Goal: Book appointment/travel/reservation

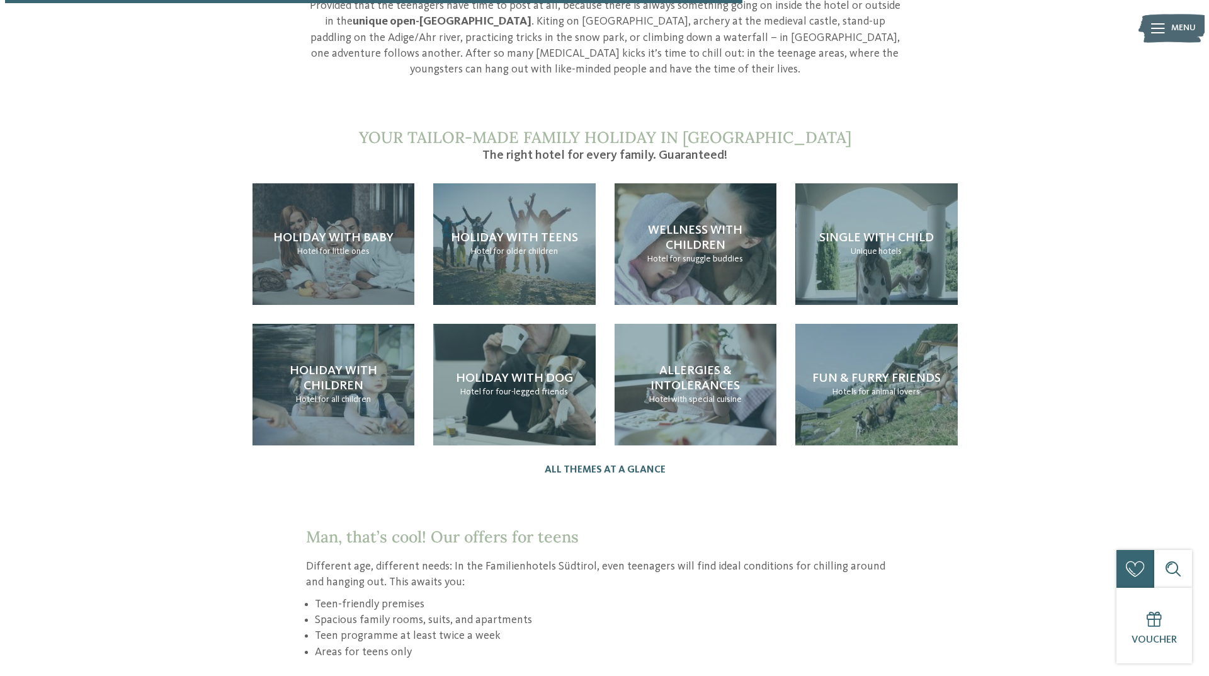
scroll to position [1138, 0]
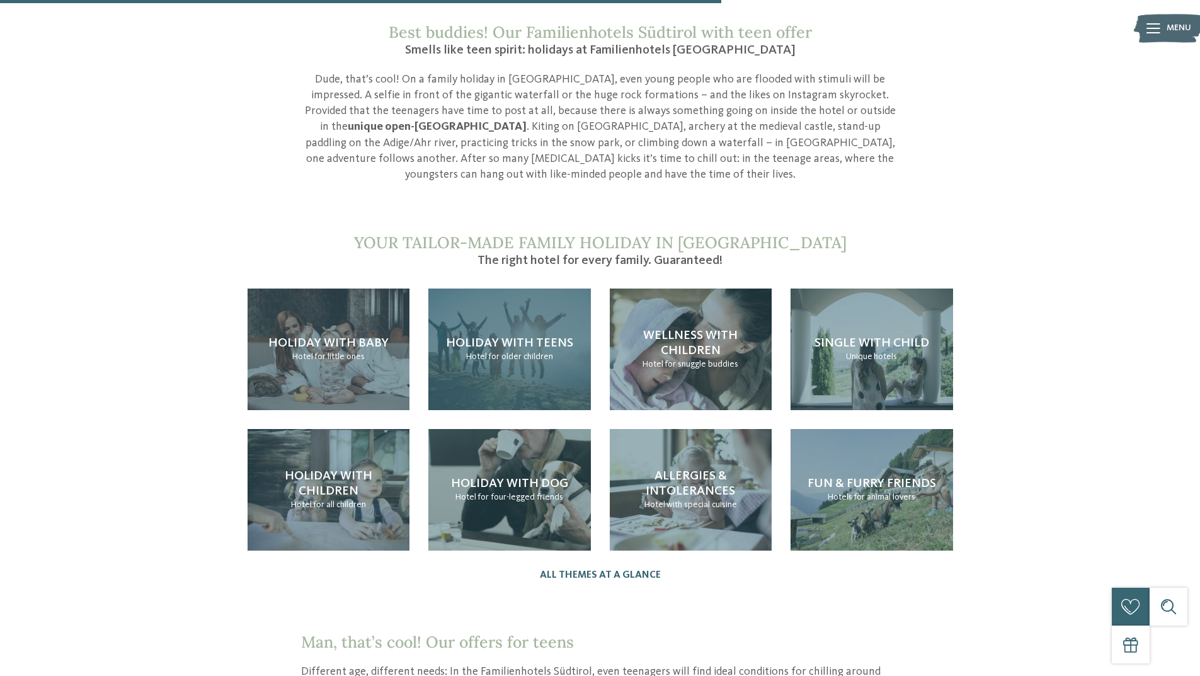
click at [506, 336] on h4 "Holiday with teens" at bounding box center [509, 343] width 127 height 15
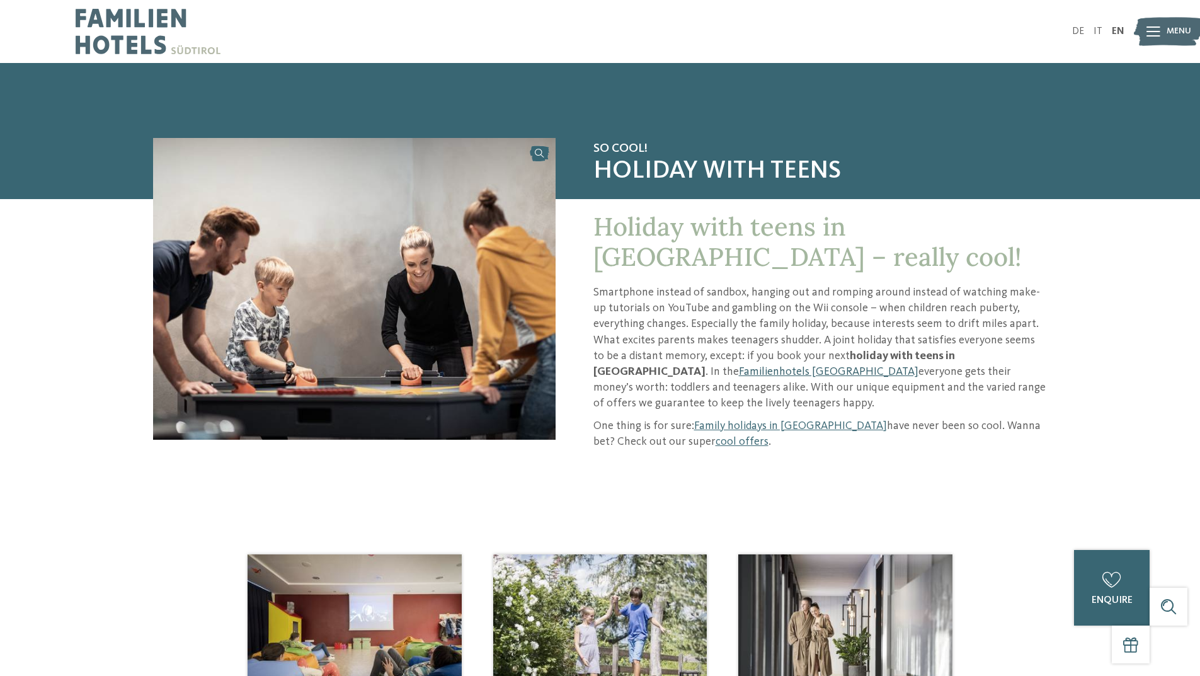
click at [918, 366] on link "Familienhotels [GEOGRAPHIC_DATA]" at bounding box center [829, 371] width 180 height 11
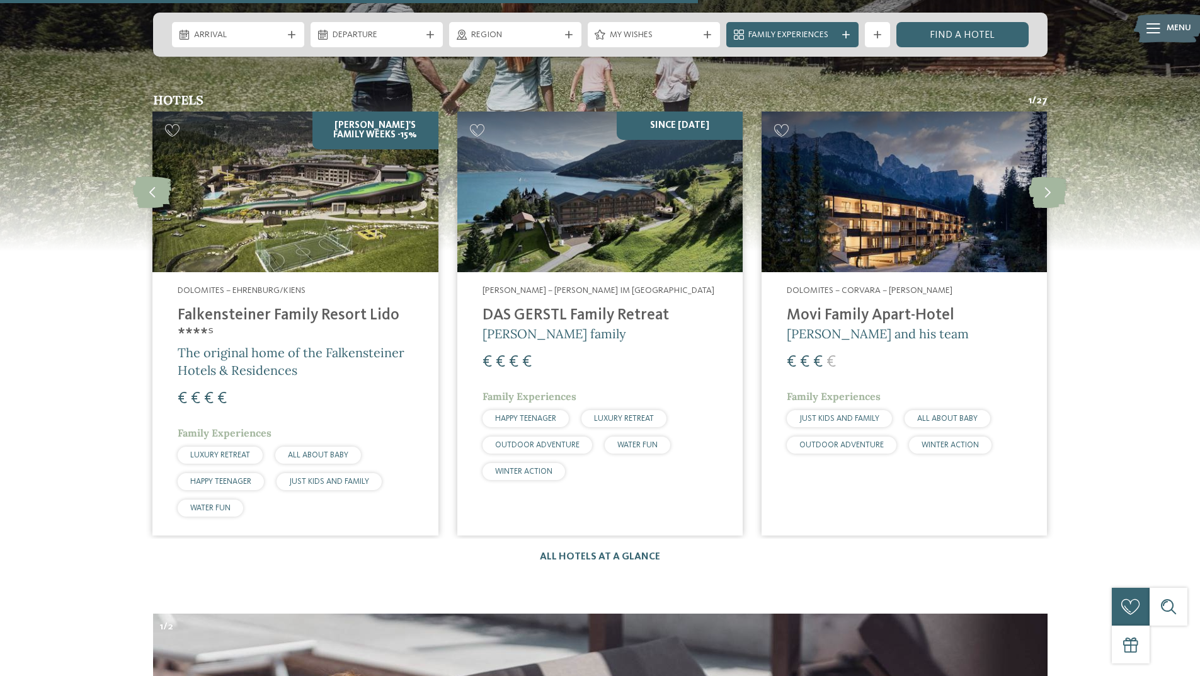
scroll to position [3401, 0]
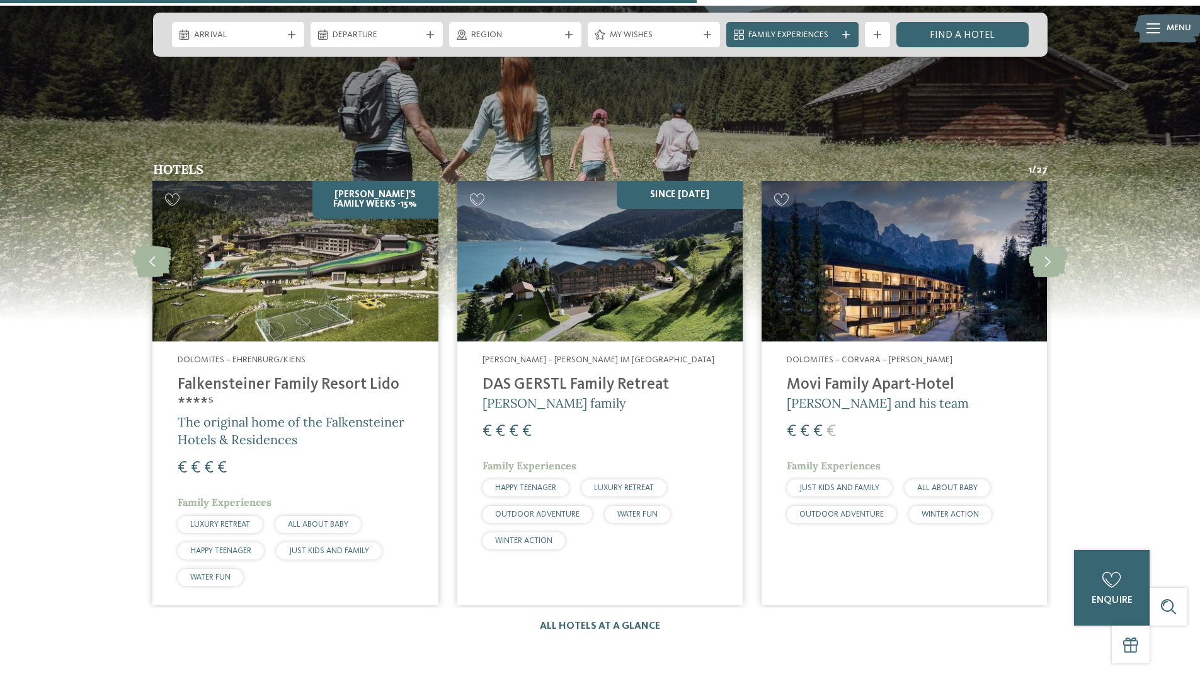
click at [224, 547] on span "HAPPY TEENAGER" at bounding box center [220, 551] width 61 height 8
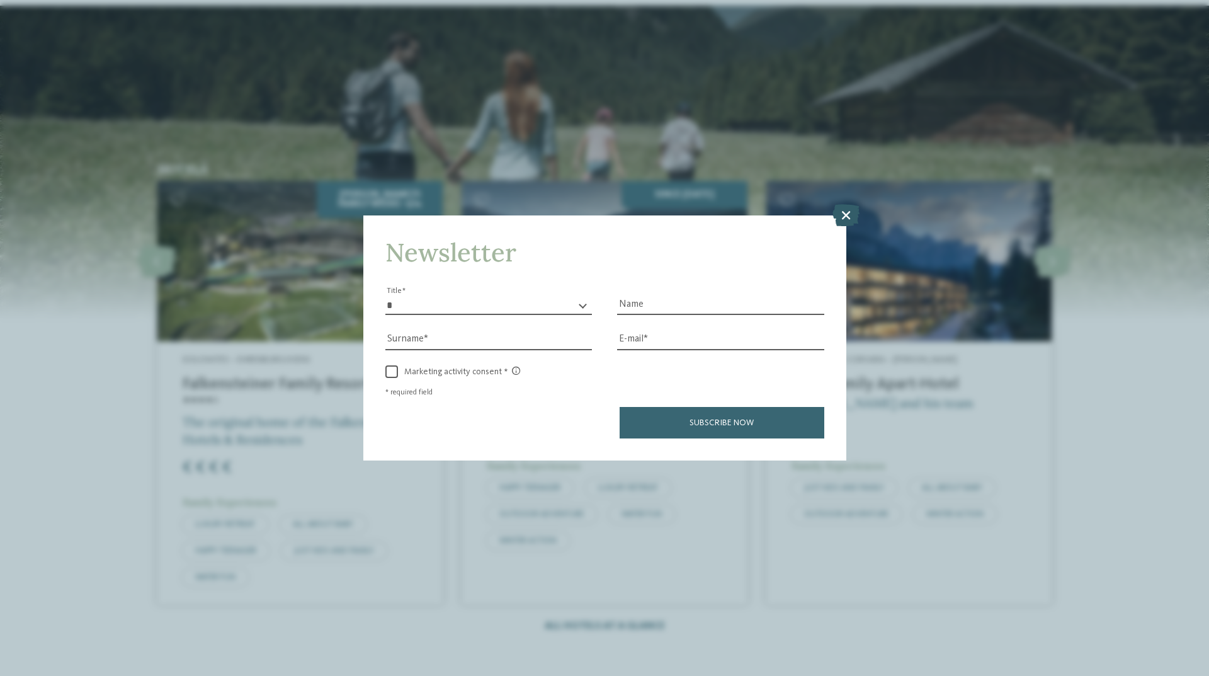
click at [845, 212] on icon at bounding box center [846, 215] width 27 height 22
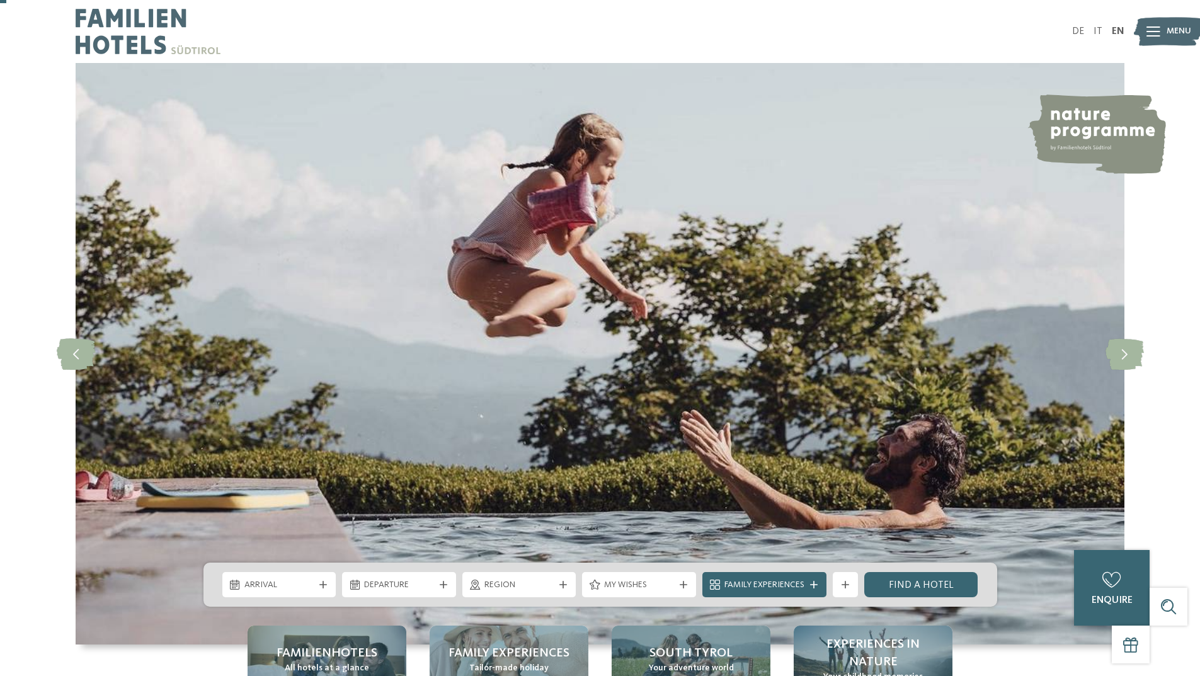
scroll to position [189, 0]
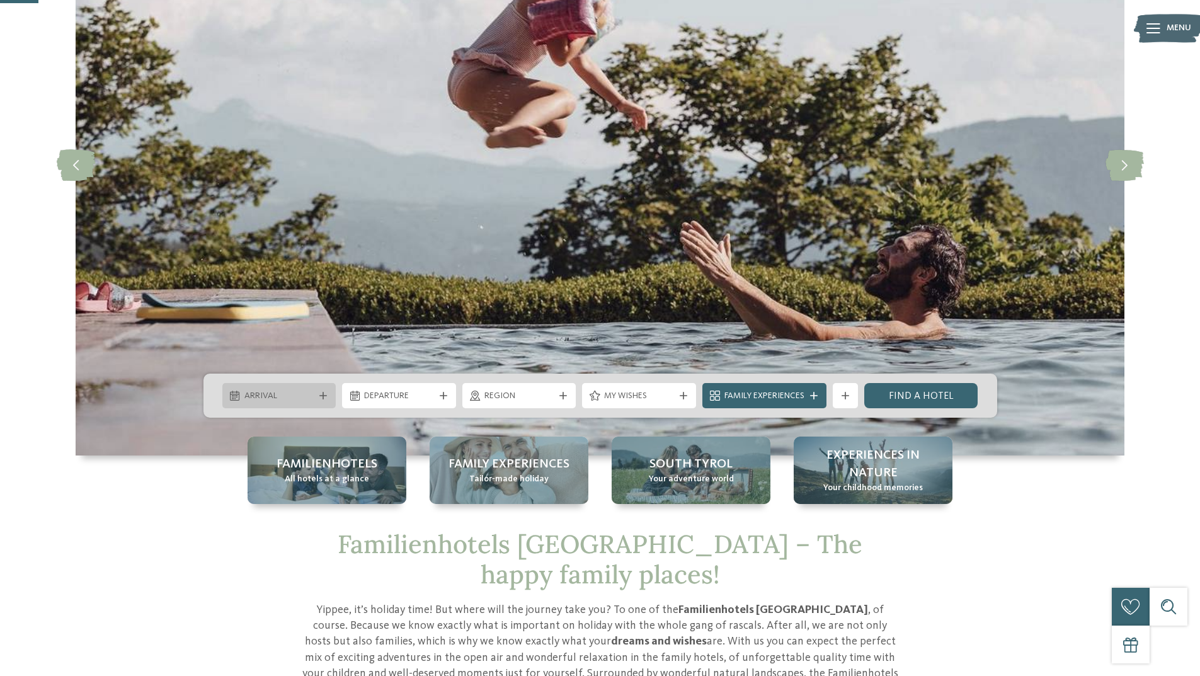
click at [246, 393] on span "Arrival" at bounding box center [279, 396] width 70 height 13
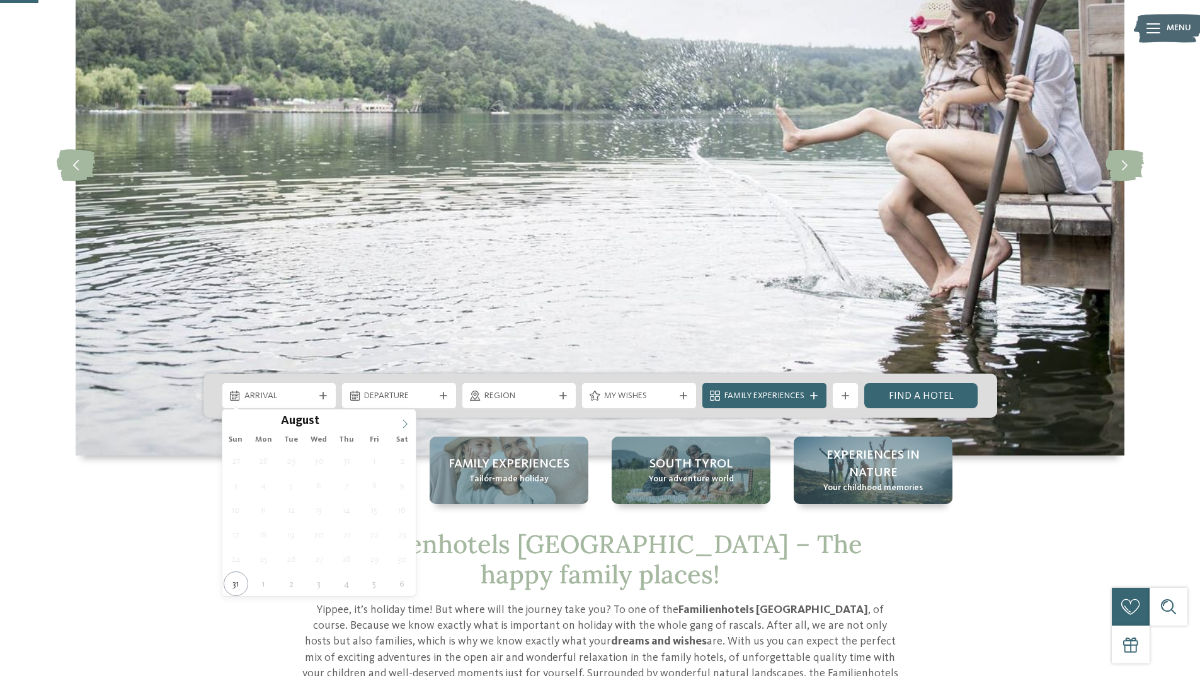
click at [407, 425] on icon at bounding box center [405, 423] width 9 height 9
type input "****"
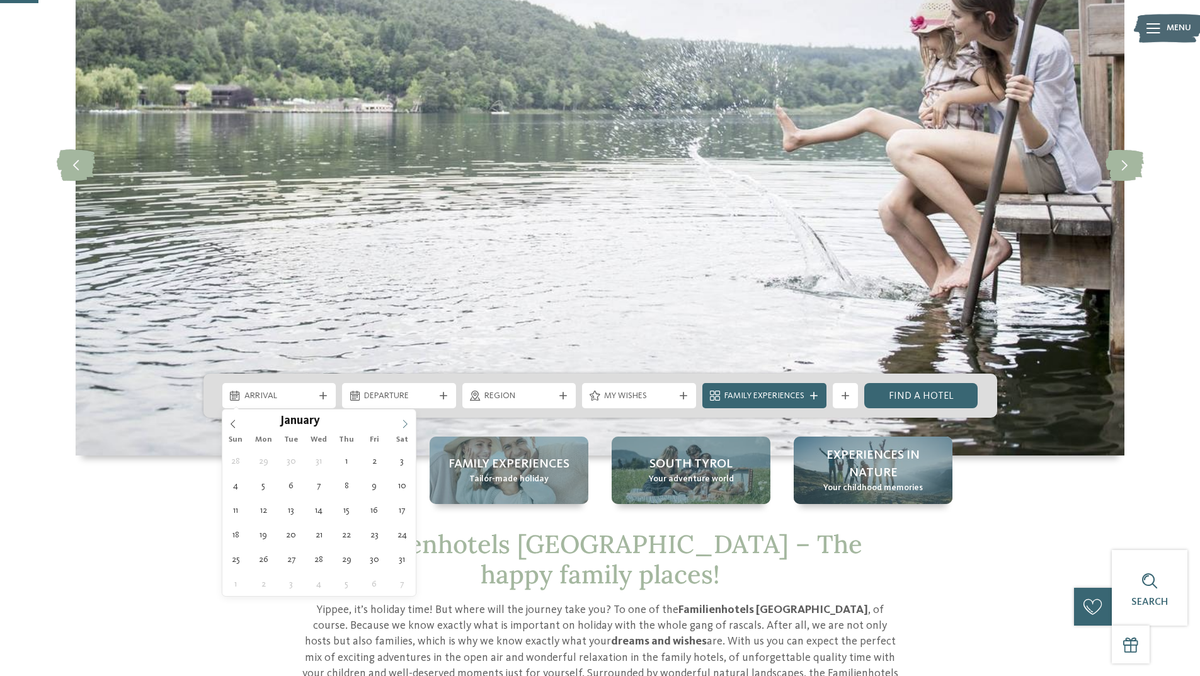
click at [407, 425] on icon at bounding box center [405, 423] width 9 height 9
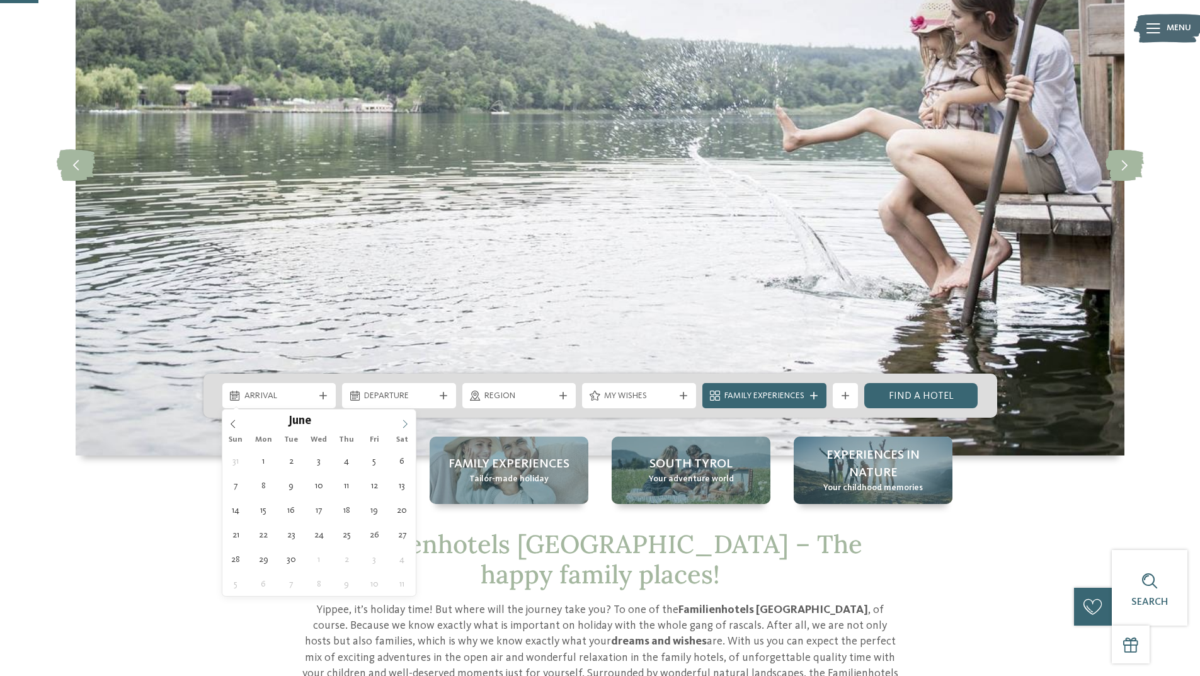
click at [407, 425] on icon at bounding box center [405, 423] width 9 height 9
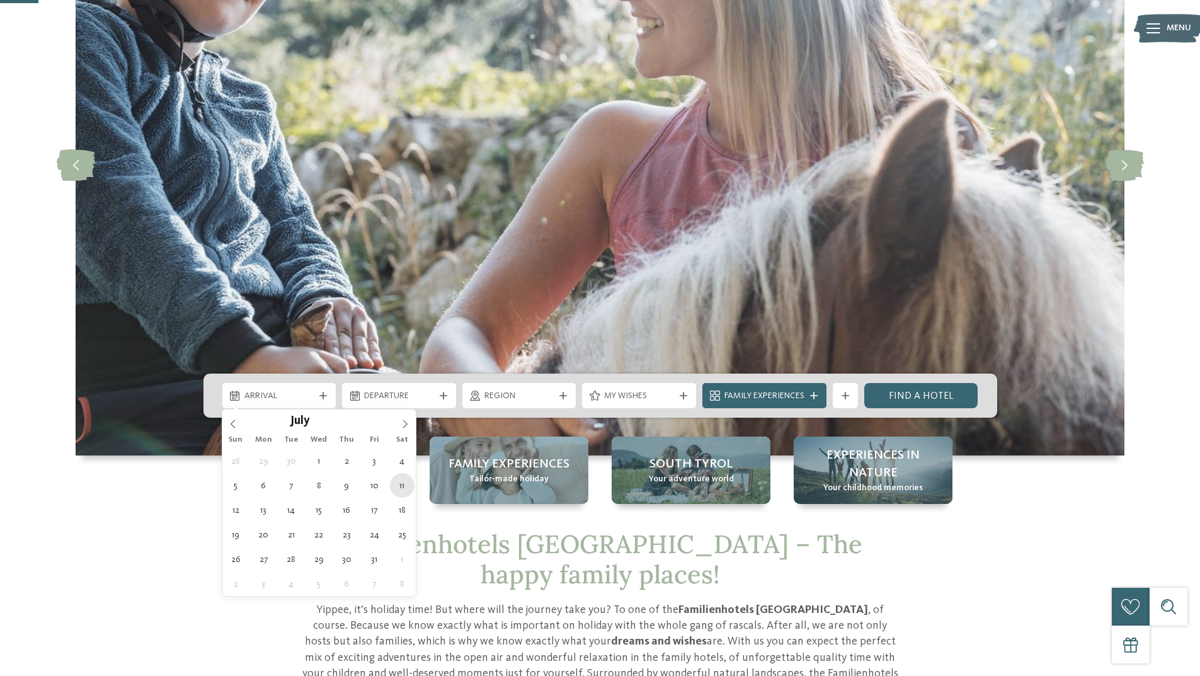
type div "[DATE]"
type input "****"
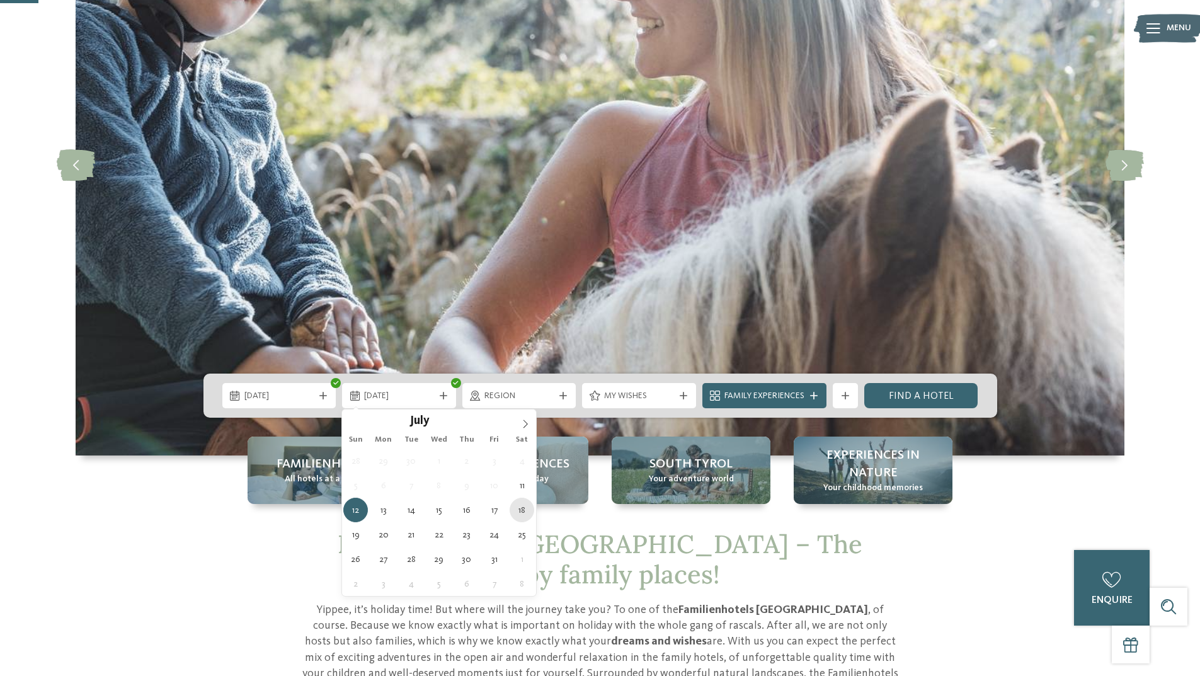
type div "[DATE]"
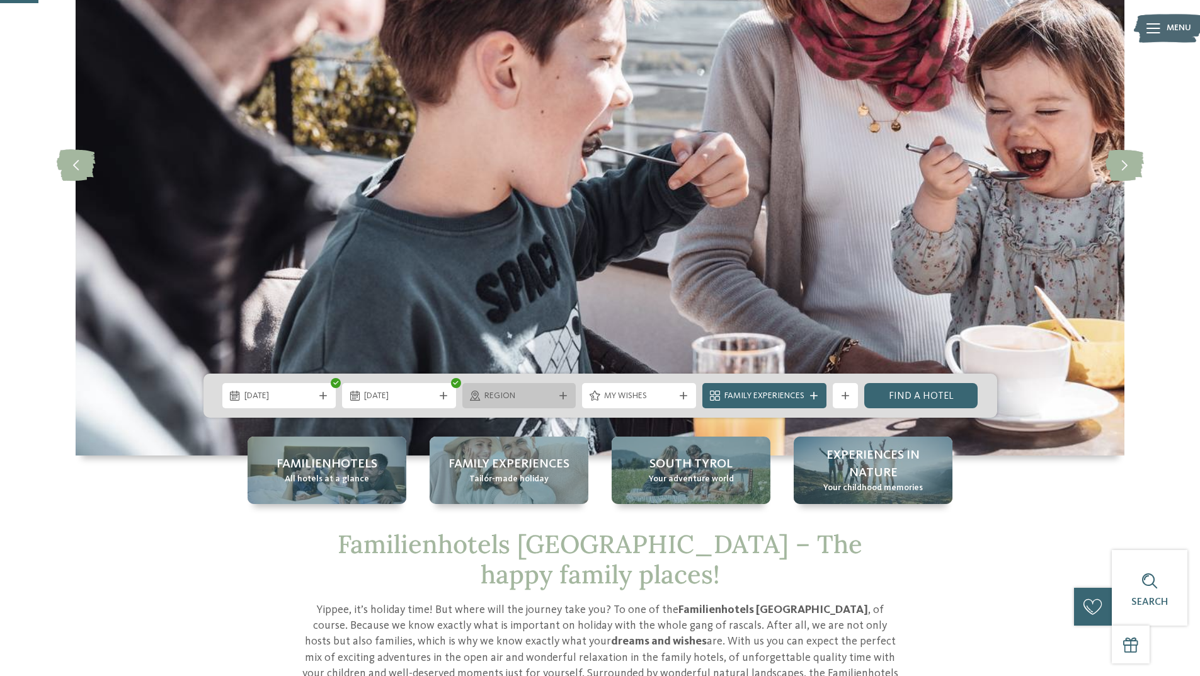
click at [543, 396] on span "Region" at bounding box center [519, 396] width 70 height 13
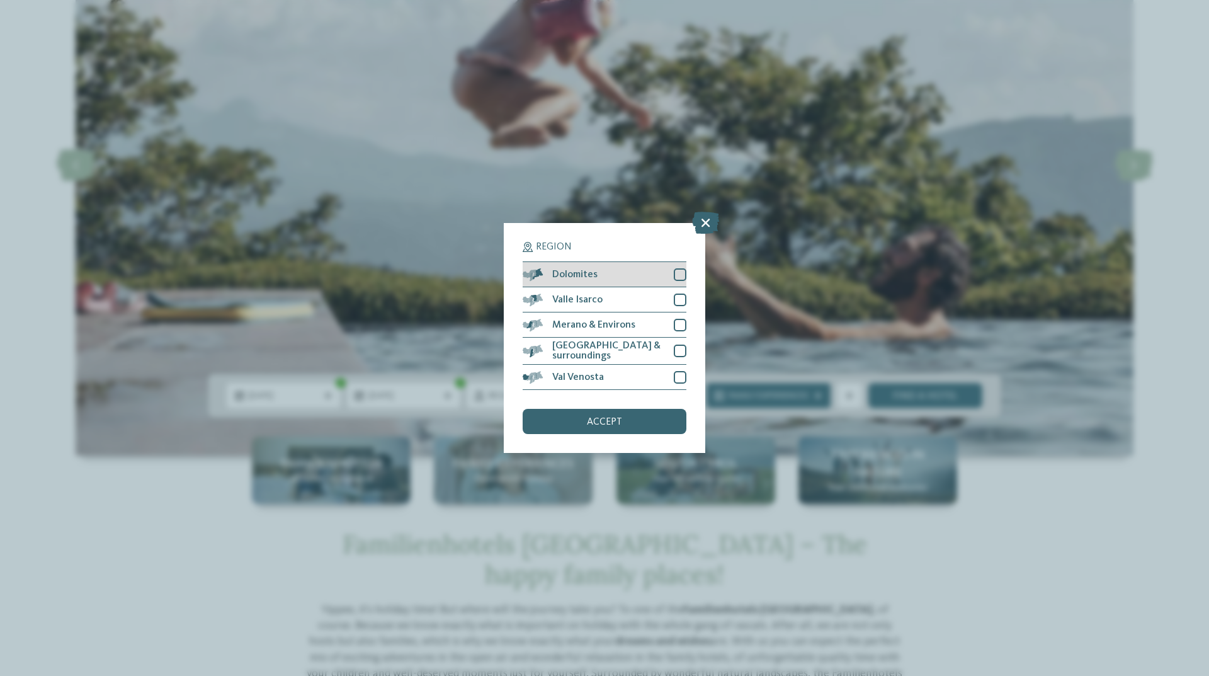
click at [685, 274] on div at bounding box center [680, 274] width 13 height 13
click at [593, 425] on span "accept" at bounding box center [604, 422] width 35 height 10
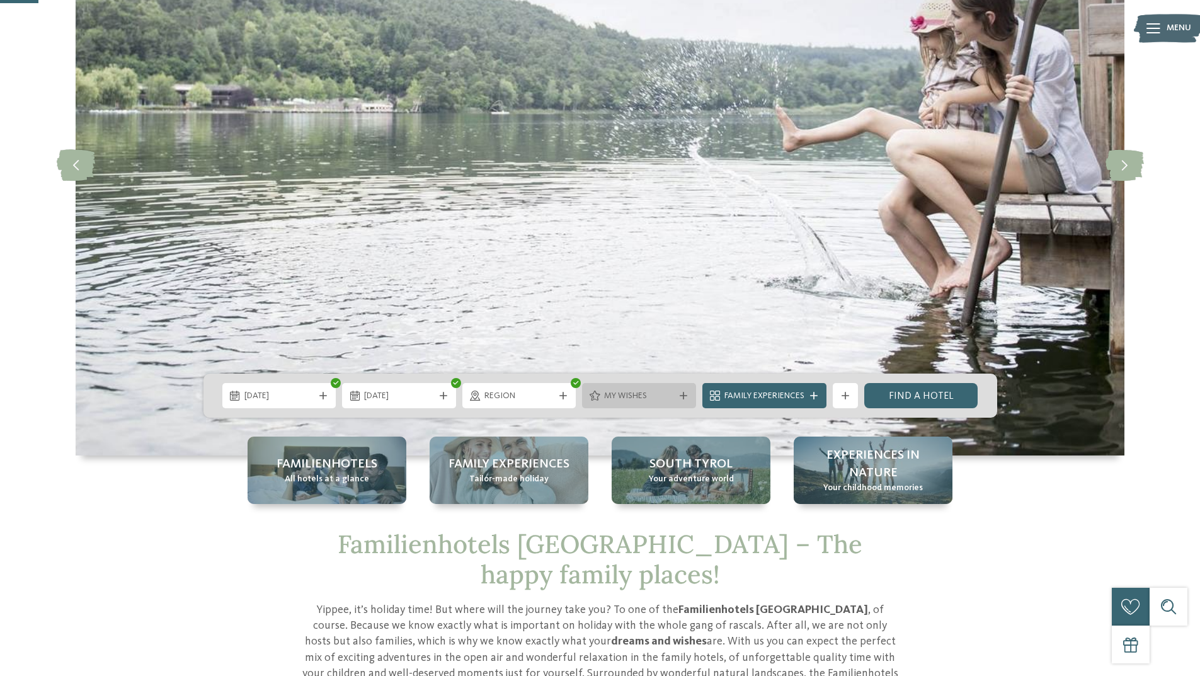
click at [656, 402] on span "My wishes" at bounding box center [639, 396] width 70 height 13
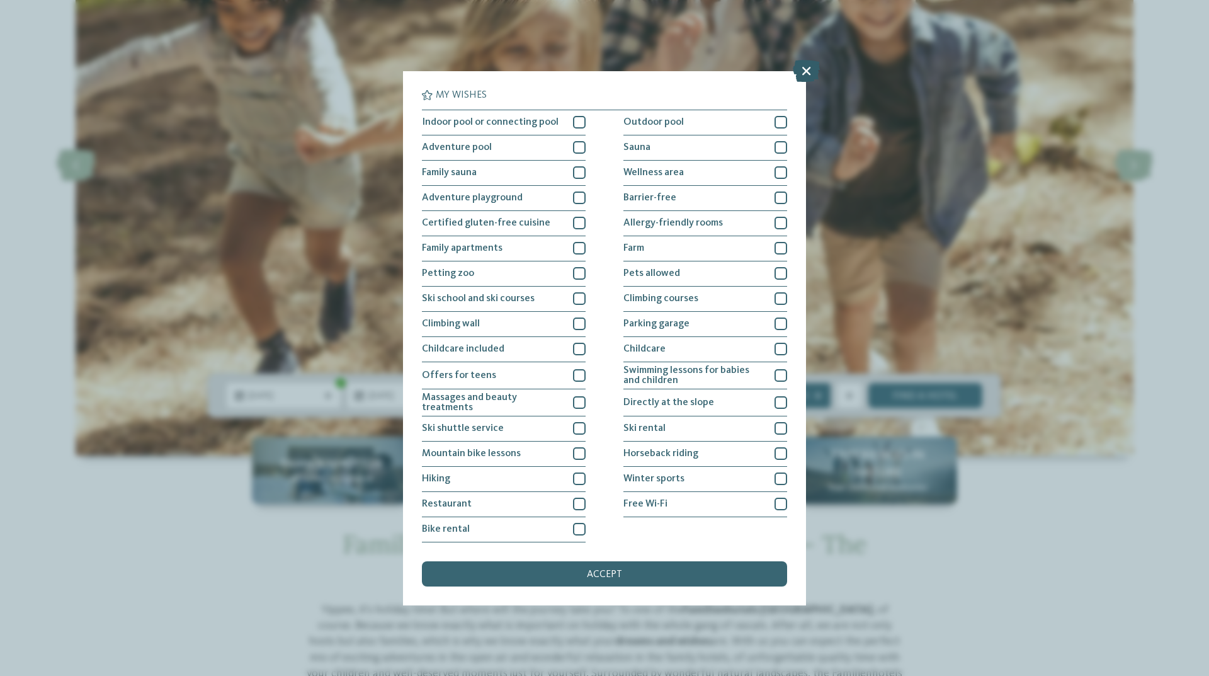
click at [813, 79] on icon at bounding box center [806, 70] width 27 height 22
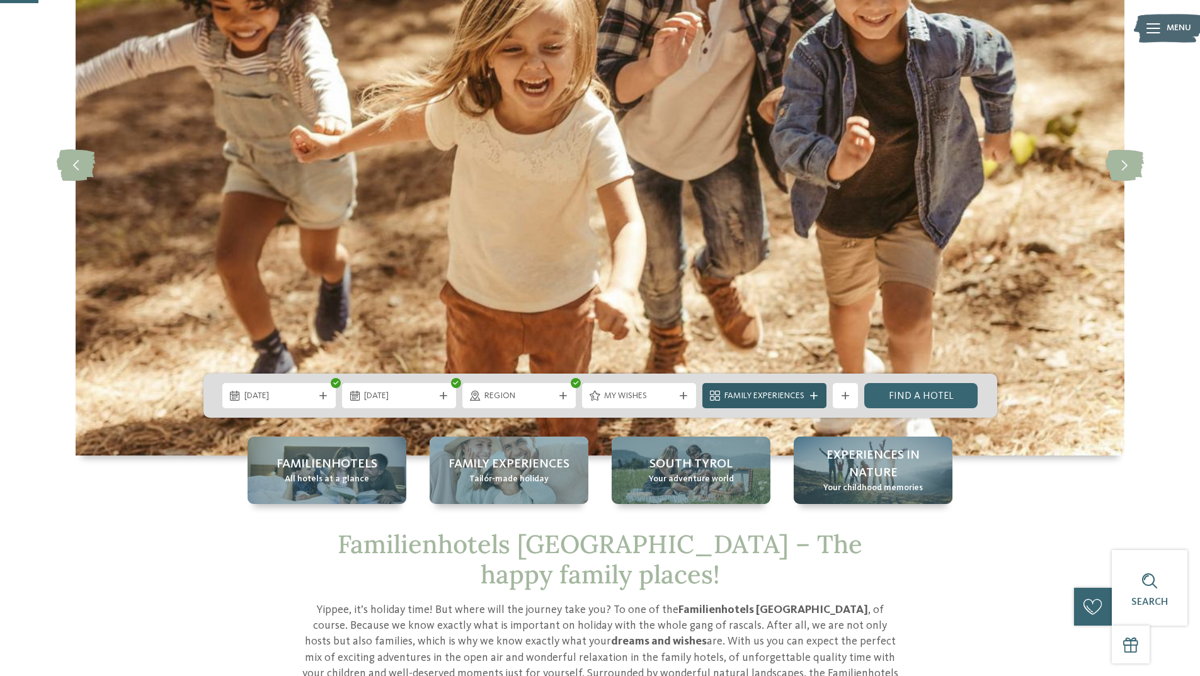
click at [771, 391] on span "Family Experiences" at bounding box center [764, 396] width 80 height 13
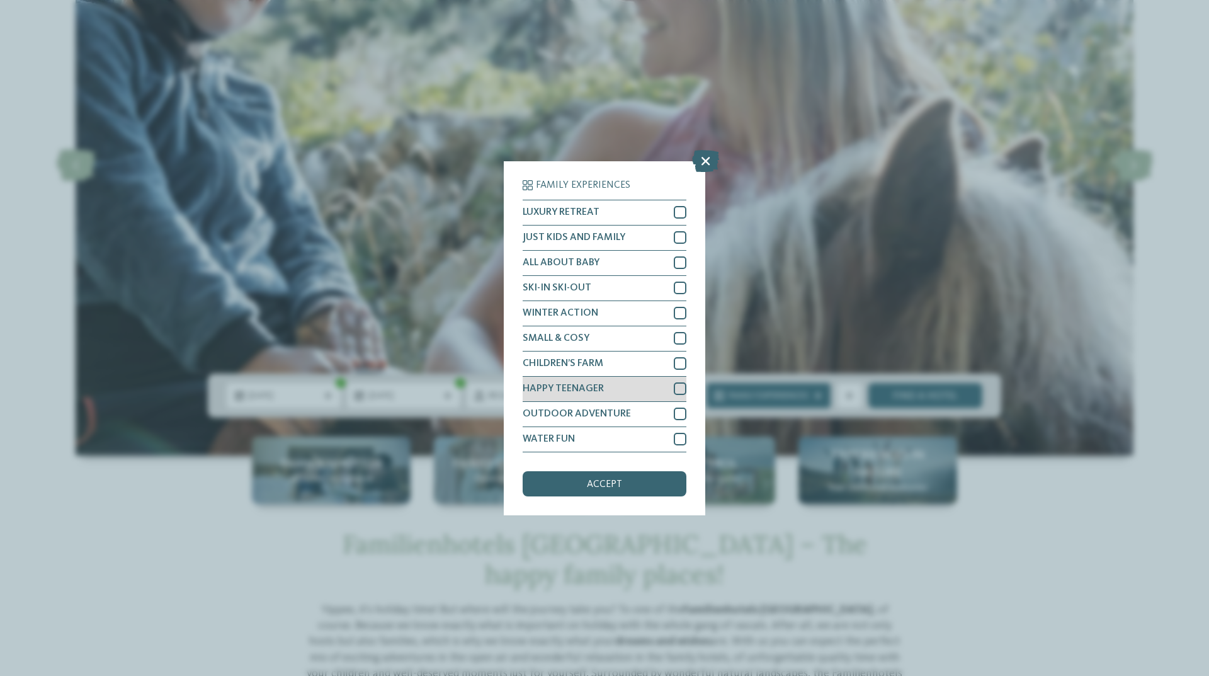
click at [683, 390] on div at bounding box center [680, 388] width 13 height 13
click at [642, 483] on div "accept" at bounding box center [605, 483] width 164 height 25
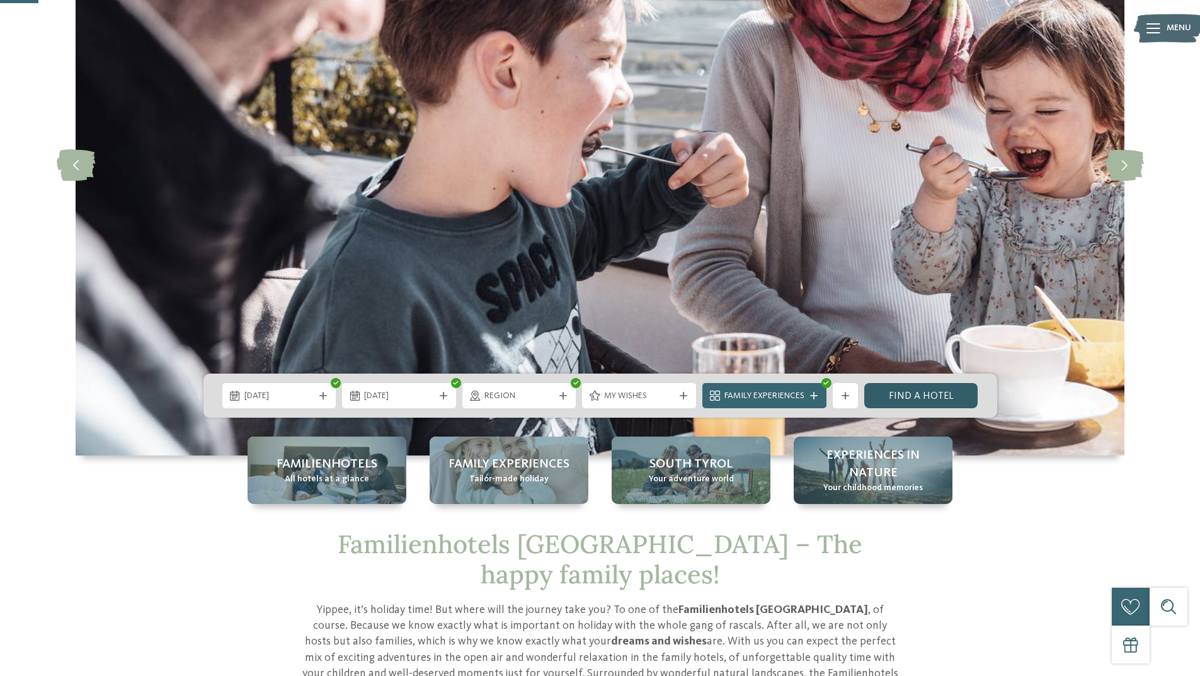
click at [892, 394] on link "Find a hotel" at bounding box center [921, 395] width 114 height 25
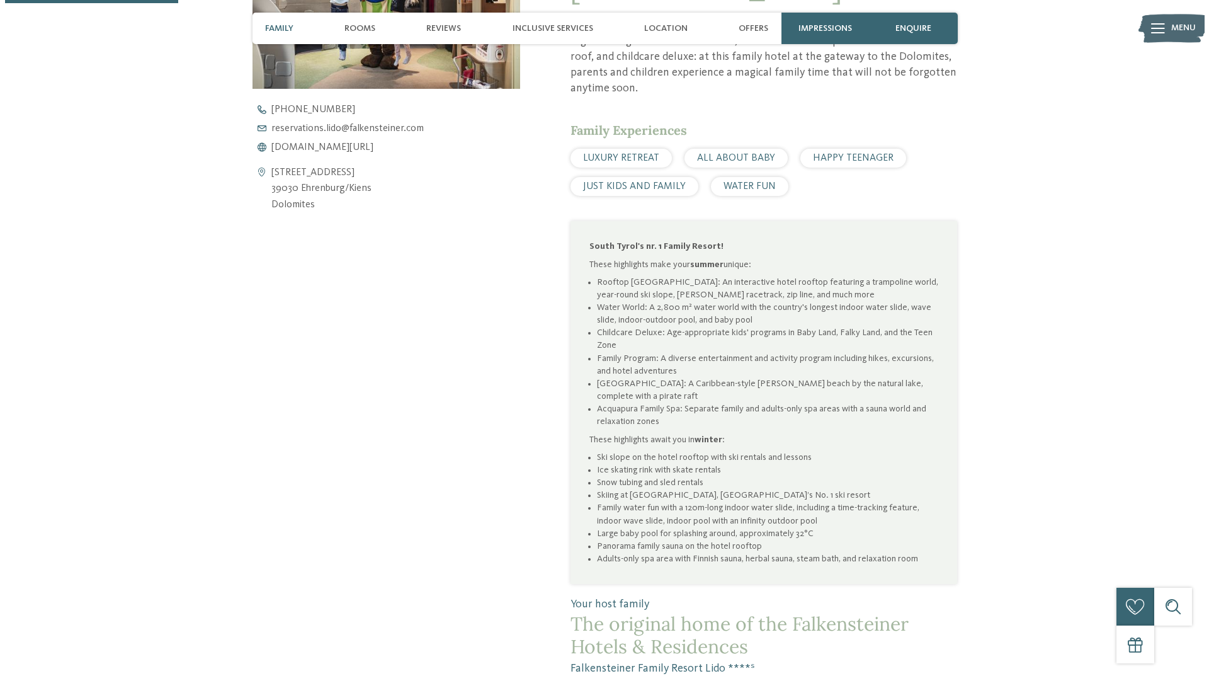
scroll to position [378, 0]
